Goal: Transaction & Acquisition: Purchase product/service

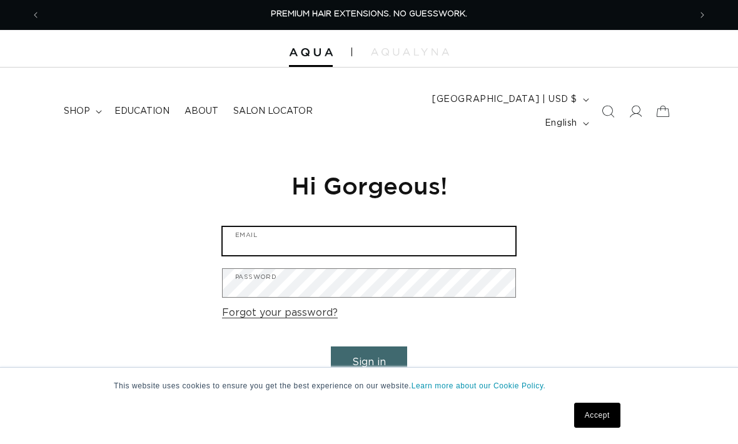
click at [436, 227] on input "Email" at bounding box center [369, 241] width 293 height 28
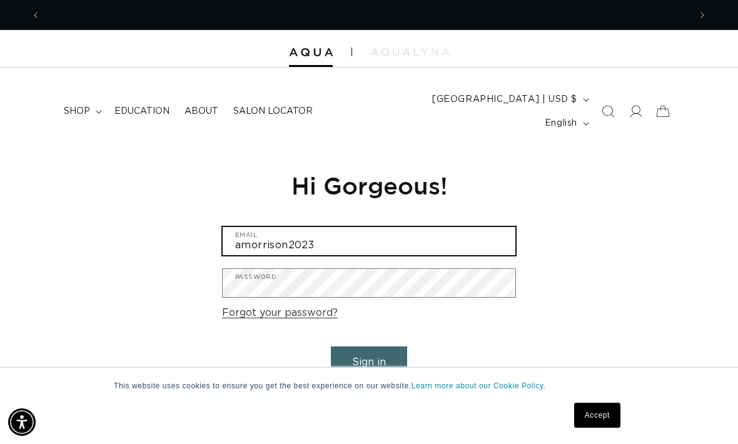
scroll to position [0, 1298]
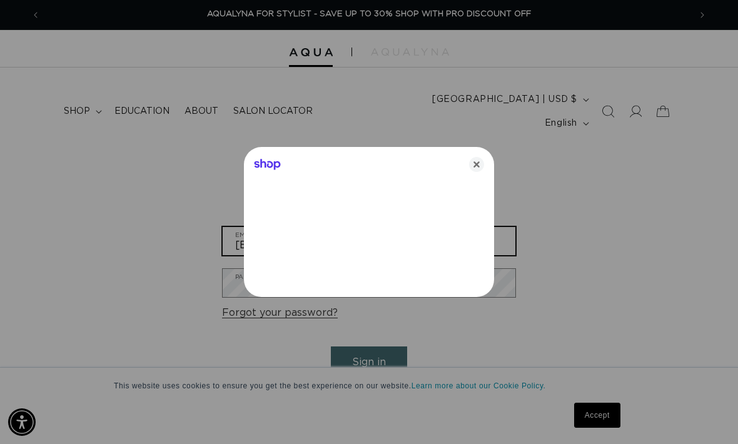
type input "[EMAIL_ADDRESS][DOMAIN_NAME]"
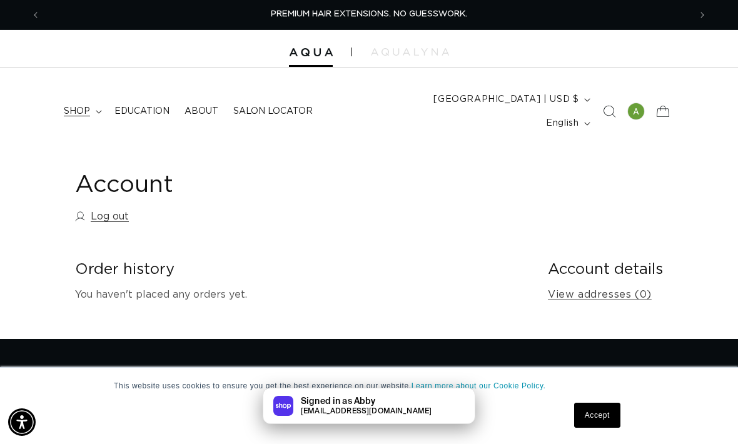
click at [96, 111] on icon at bounding box center [99, 112] width 6 height 3
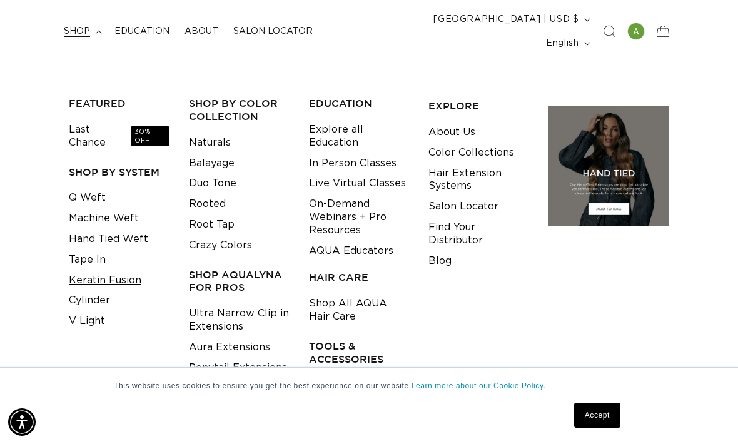
scroll to position [0, 1298]
click at [129, 270] on link "Keratin Fusion" at bounding box center [105, 280] width 73 height 21
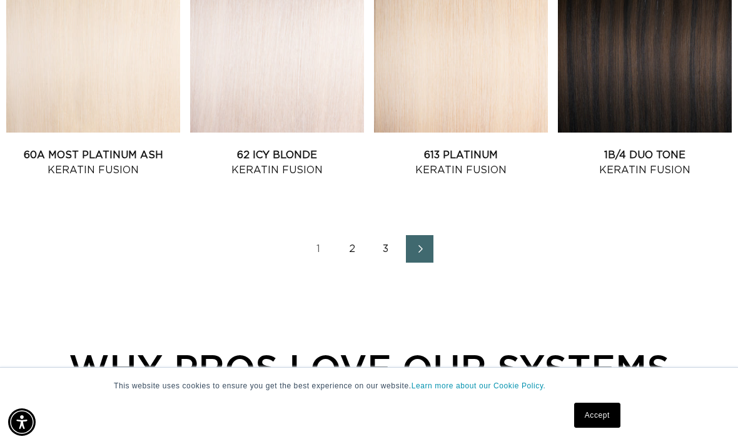
scroll to position [1516, 0]
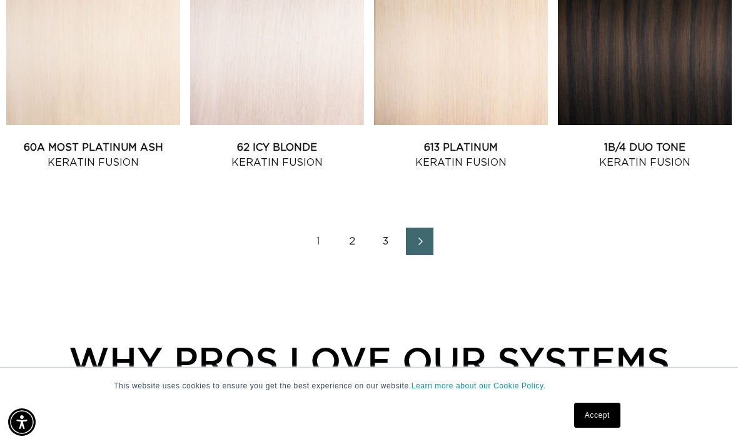
click at [426, 228] on link "Next page" at bounding box center [420, 242] width 28 height 28
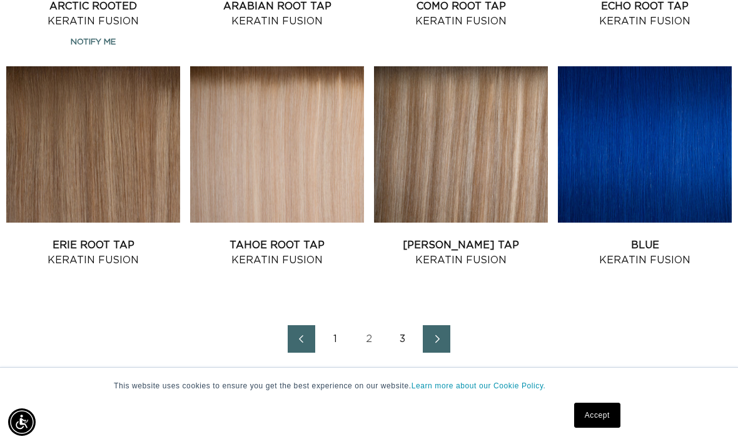
click at [448, 325] on link "Next page" at bounding box center [437, 339] width 28 height 28
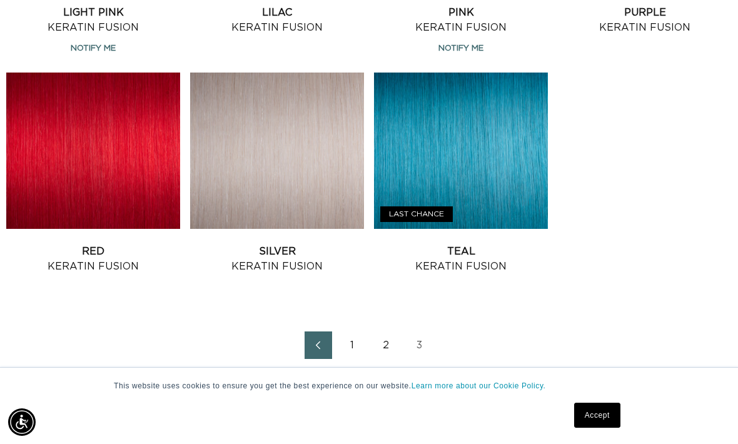
scroll to position [0, 649]
click at [324, 331] on link "Previous page" at bounding box center [318, 345] width 28 height 28
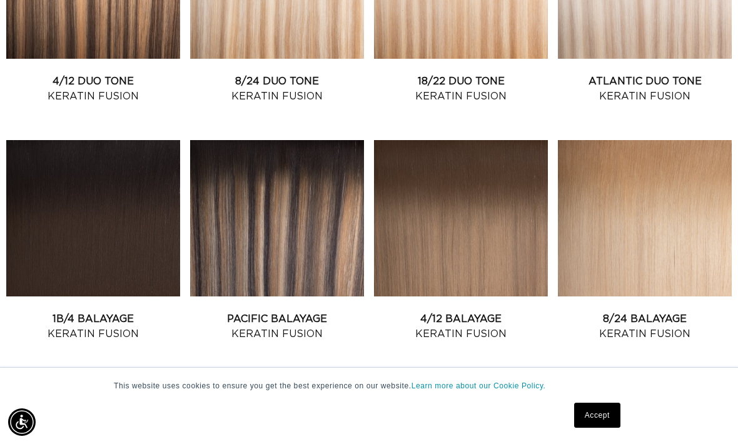
scroll to position [0, 1298]
click at [584, 428] on link "Accept" at bounding box center [597, 415] width 46 height 25
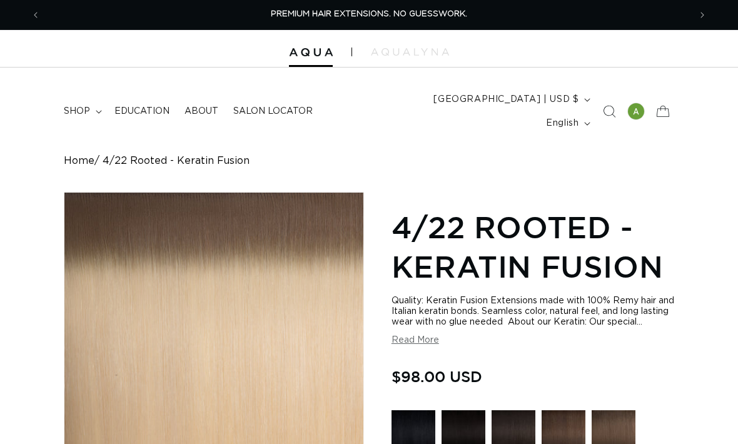
scroll to position [88, 0]
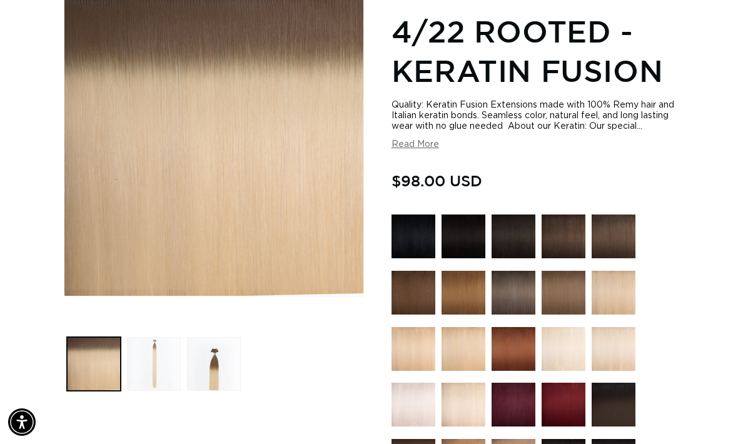
click at [159, 348] on button "Load image 2 in gallery view" at bounding box center [154, 364] width 54 height 54
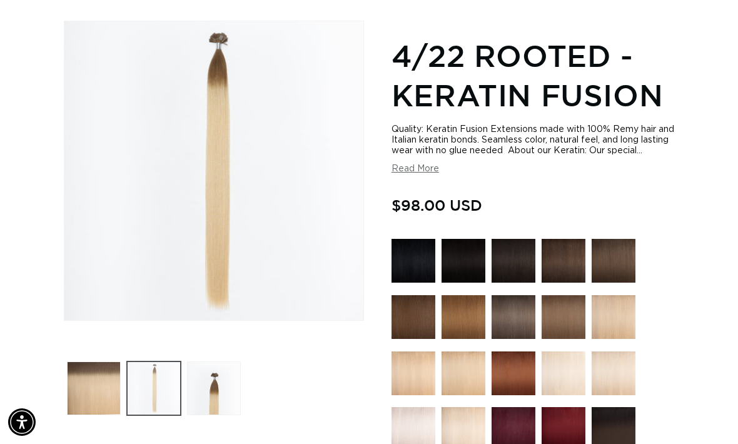
scroll to position [0, 649]
click at [216, 375] on button "Load image 3 in gallery view" at bounding box center [214, 388] width 54 height 54
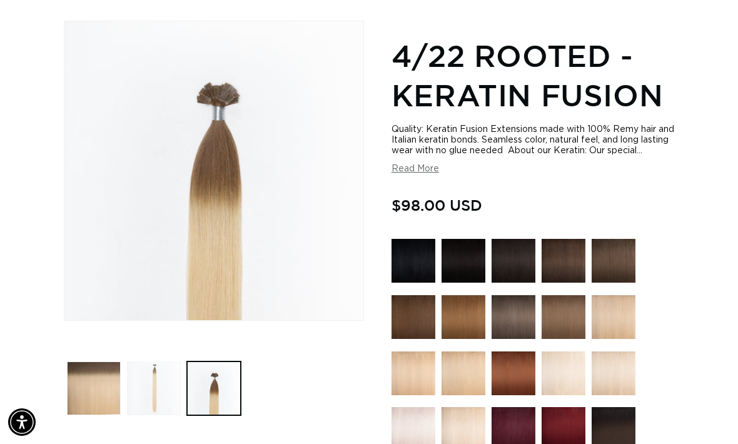
click at [164, 376] on button "Load image 2 in gallery view" at bounding box center [154, 388] width 54 height 54
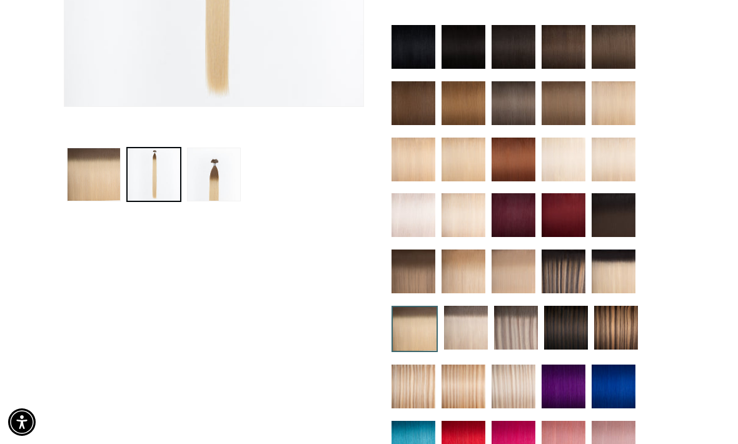
click at [612, 256] on img at bounding box center [613, 271] width 44 height 44
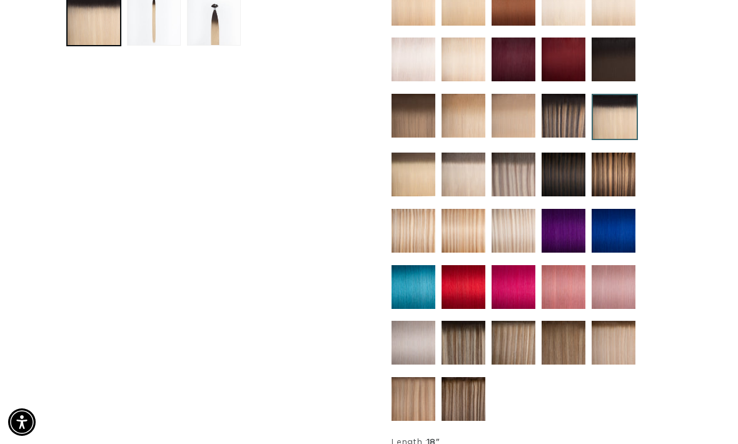
click at [615, 334] on img at bounding box center [613, 343] width 44 height 44
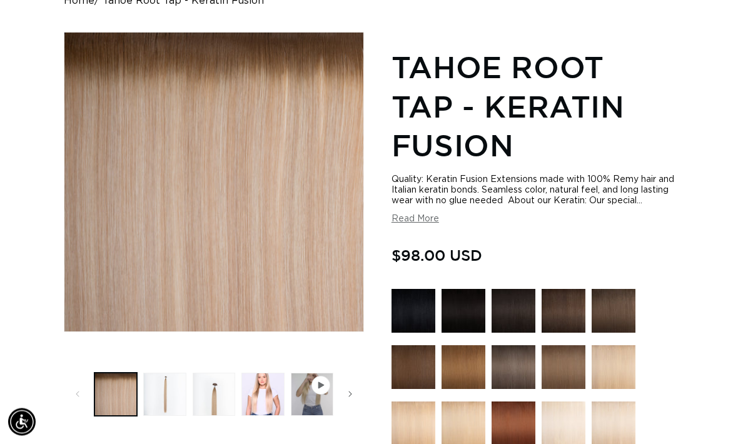
scroll to position [160, 0]
click at [165, 373] on button "Load image 2 in gallery view" at bounding box center [164, 394] width 43 height 43
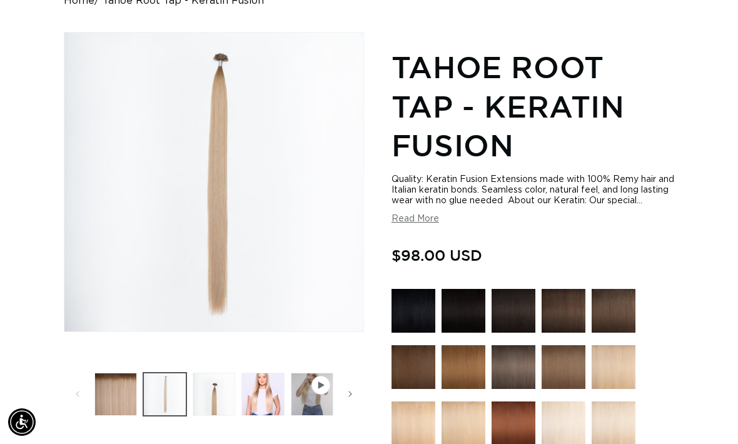
scroll to position [0, 649]
click at [208, 374] on button "Load image 3 in gallery view" at bounding box center [214, 394] width 43 height 43
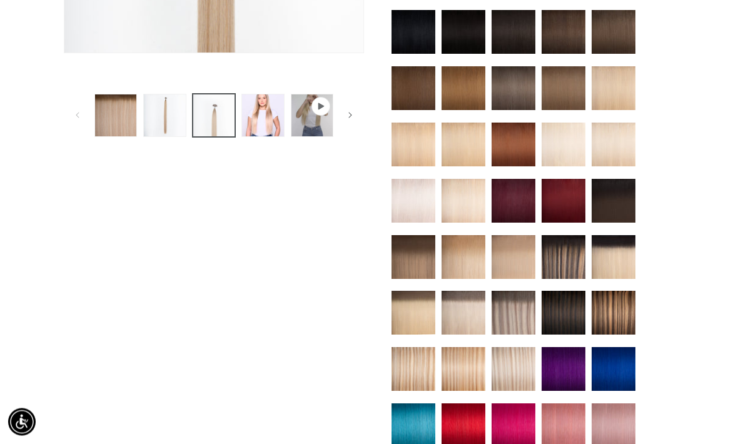
scroll to position [439, 0]
click at [620, 249] on img at bounding box center [613, 257] width 44 height 44
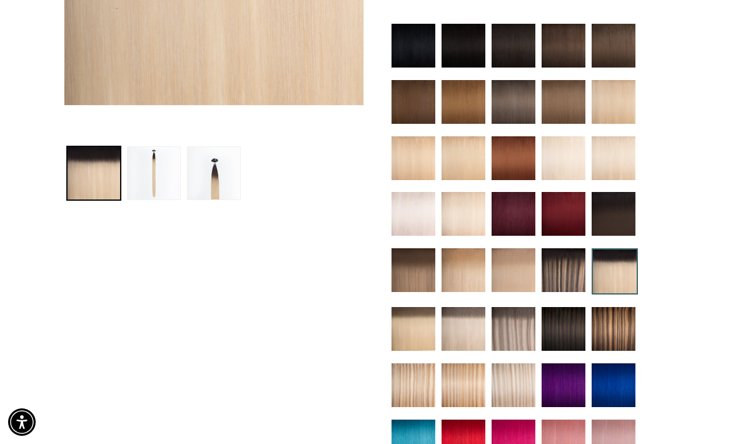
scroll to position [394, 0]
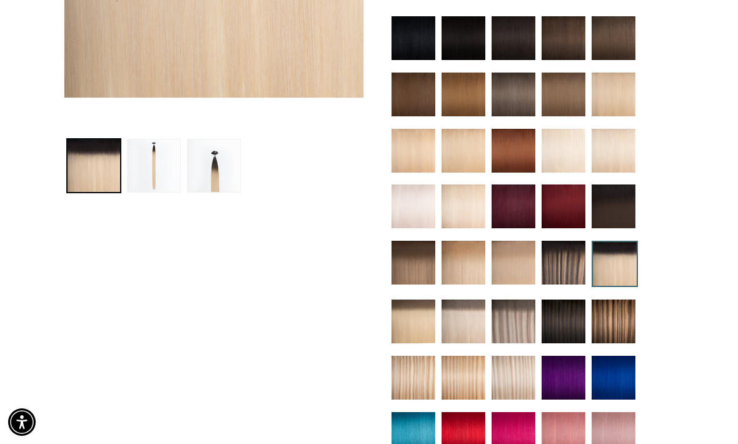
click at [419, 318] on img at bounding box center [413, 321] width 44 height 44
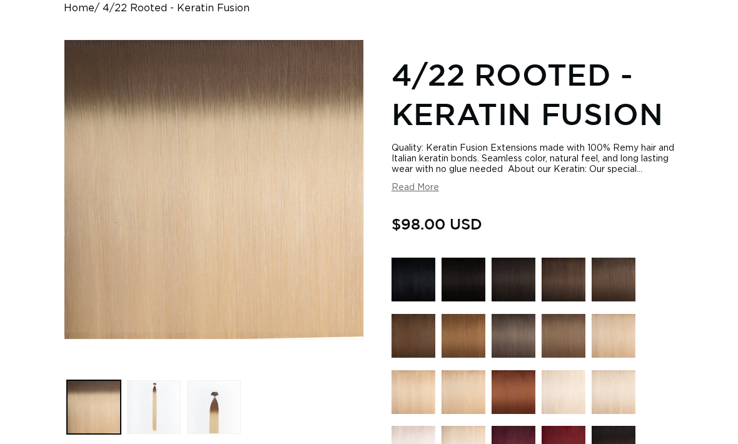
scroll to position [153, 0]
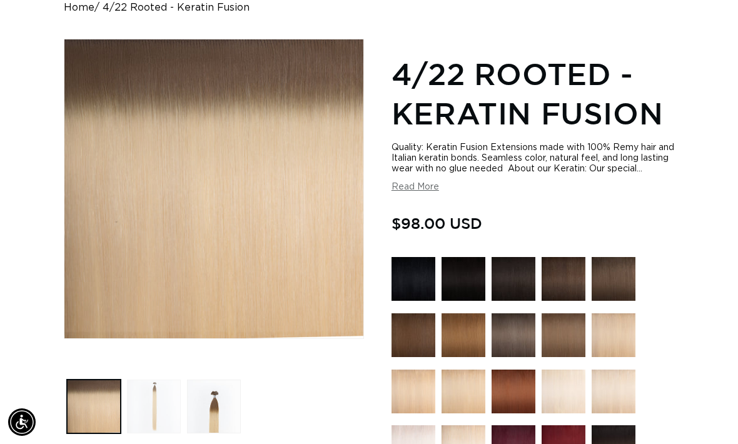
click at [163, 381] on button "Load image 2 in gallery view" at bounding box center [154, 406] width 54 height 54
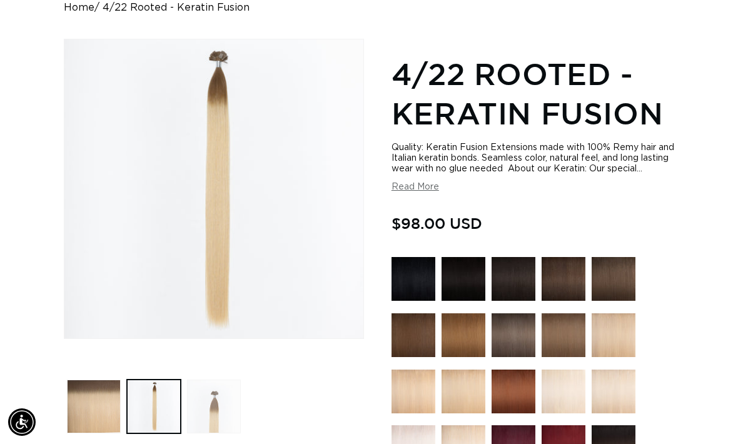
click at [204, 409] on button "Load image 3 in gallery view" at bounding box center [214, 406] width 54 height 54
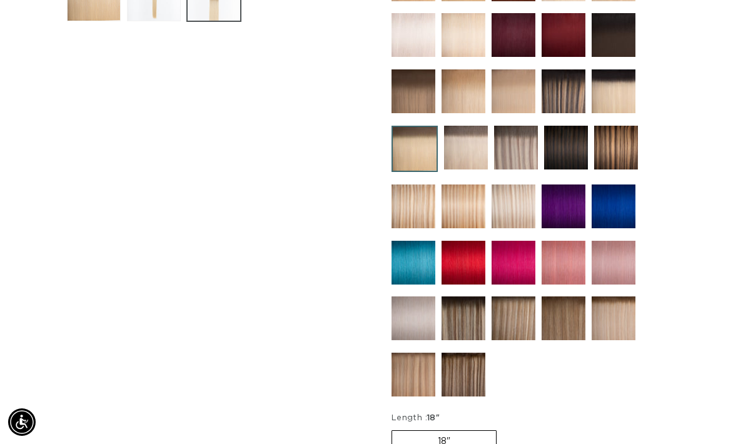
scroll to position [0, 1298]
click at [472, 306] on img at bounding box center [463, 318] width 44 height 44
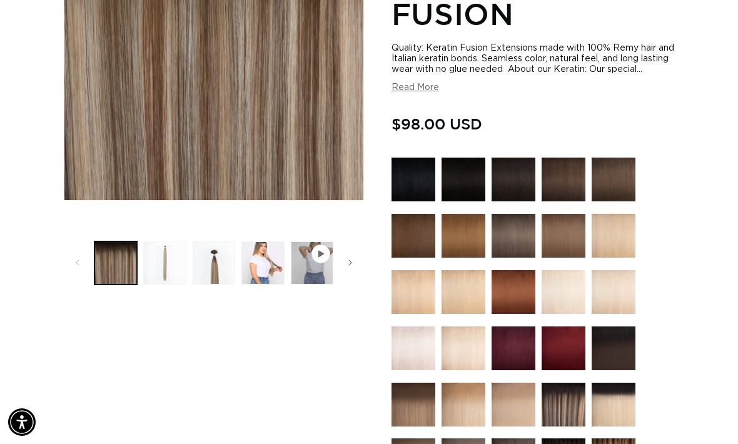
click at [169, 243] on button "Load image 2 in gallery view" at bounding box center [164, 262] width 43 height 43
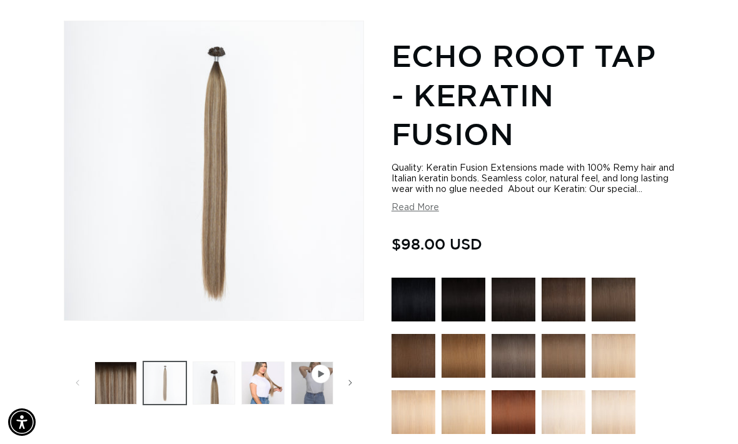
scroll to position [0, 649]
click at [211, 361] on button "Load image 3 in gallery view" at bounding box center [214, 382] width 43 height 43
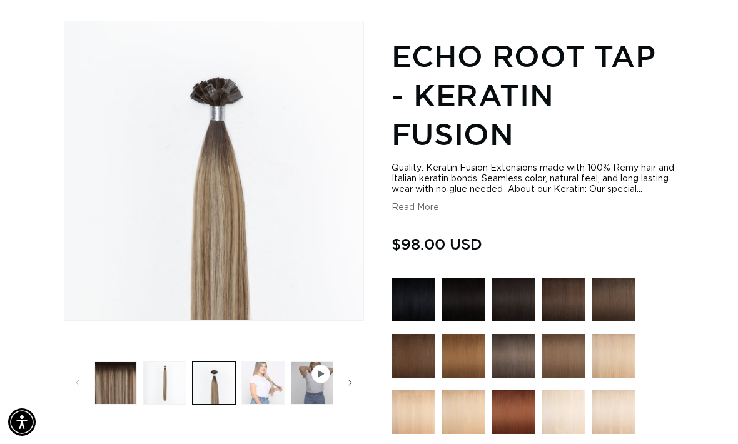
click at [268, 361] on button "Load image 4 in gallery view" at bounding box center [262, 382] width 43 height 43
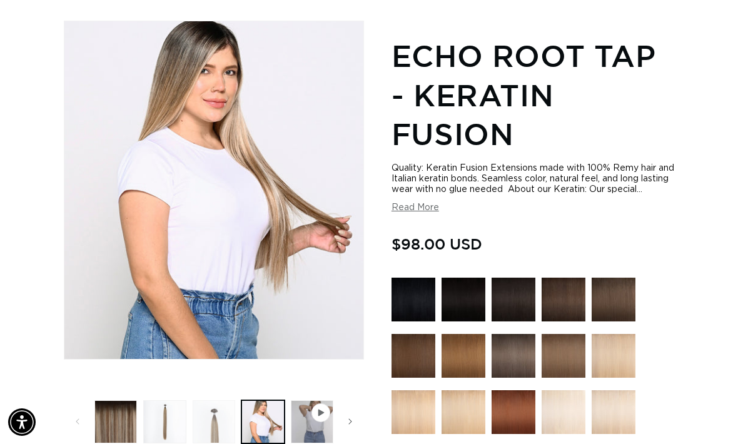
click at [220, 436] on button "Load image 3 in gallery view" at bounding box center [214, 421] width 43 height 43
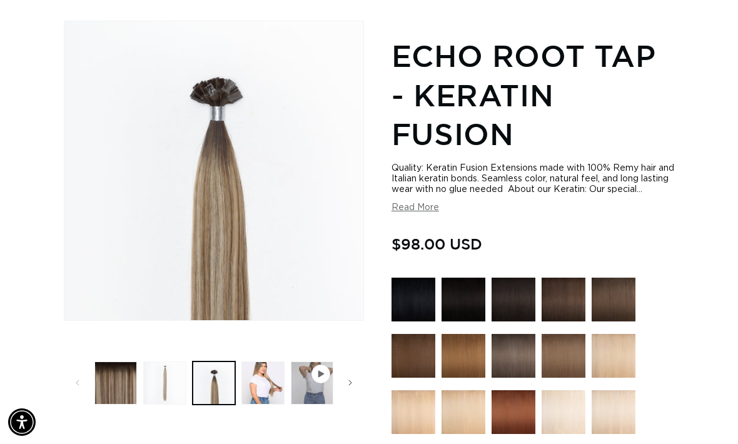
click at [173, 361] on button "Load image 2 in gallery view" at bounding box center [164, 382] width 43 height 43
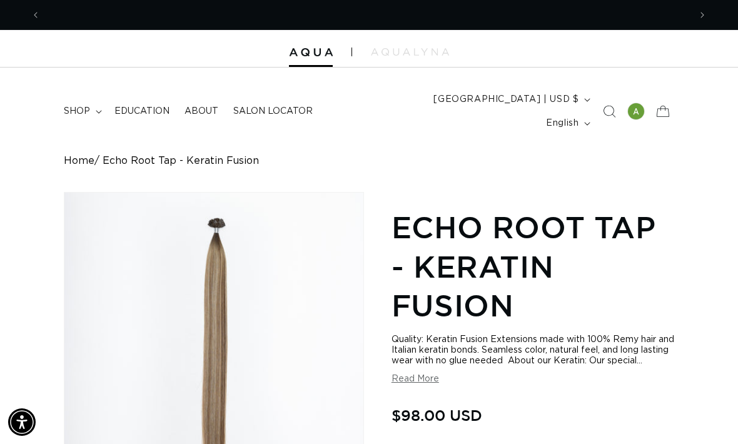
scroll to position [0, 0]
click at [421, 55] on img at bounding box center [410, 52] width 78 height 8
